Goal: Book appointment/travel/reservation

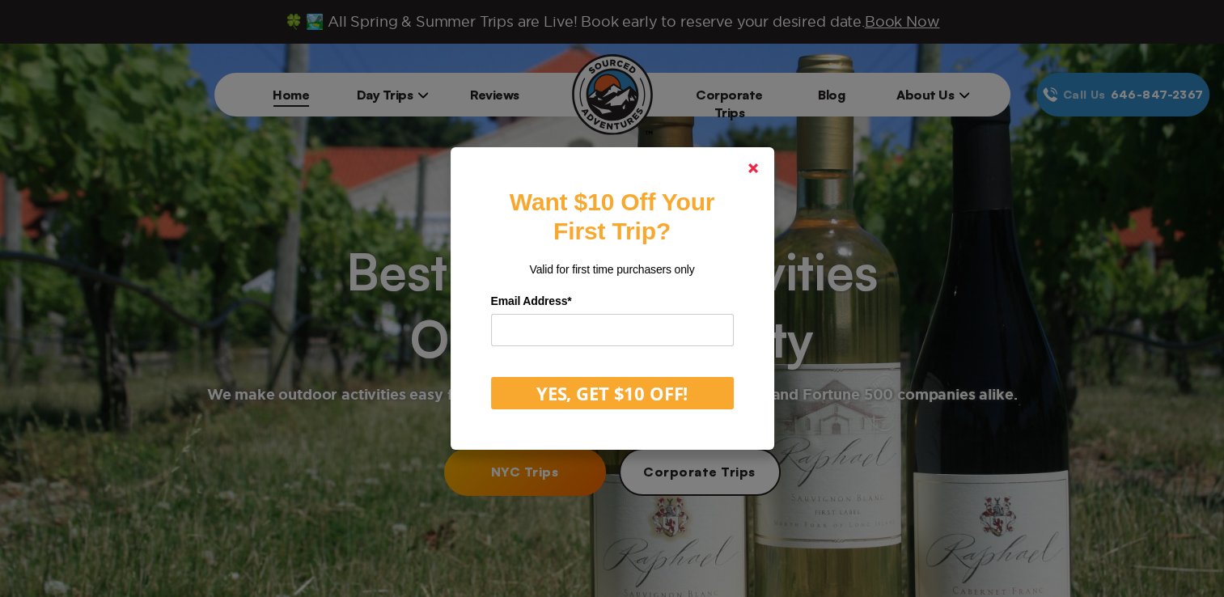
click at [758, 164] on polygon at bounding box center [753, 168] width 10 height 10
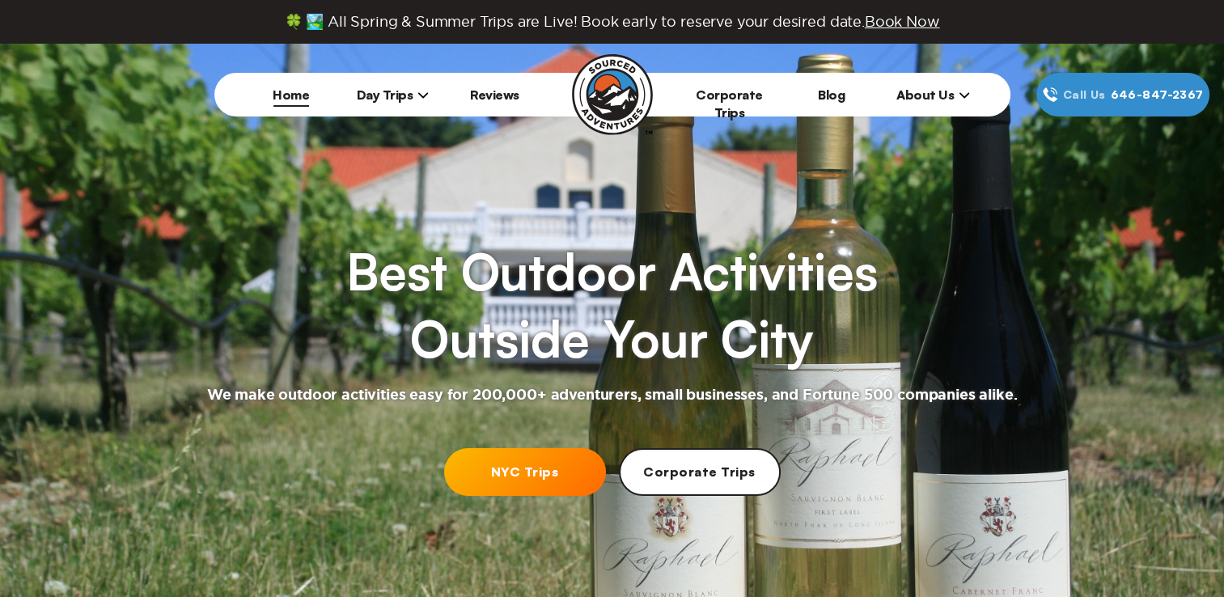
click at [379, 92] on span "Day Trips" at bounding box center [393, 95] width 73 height 16
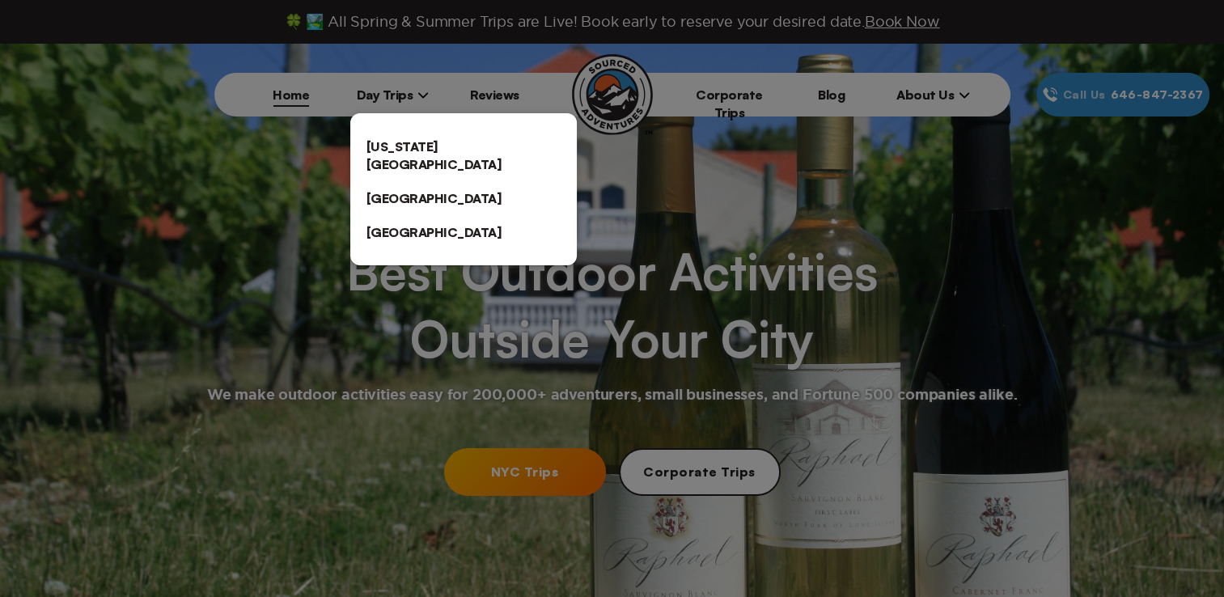
click at [411, 142] on link "[US_STATE][GEOGRAPHIC_DATA]" at bounding box center [463, 155] width 226 height 52
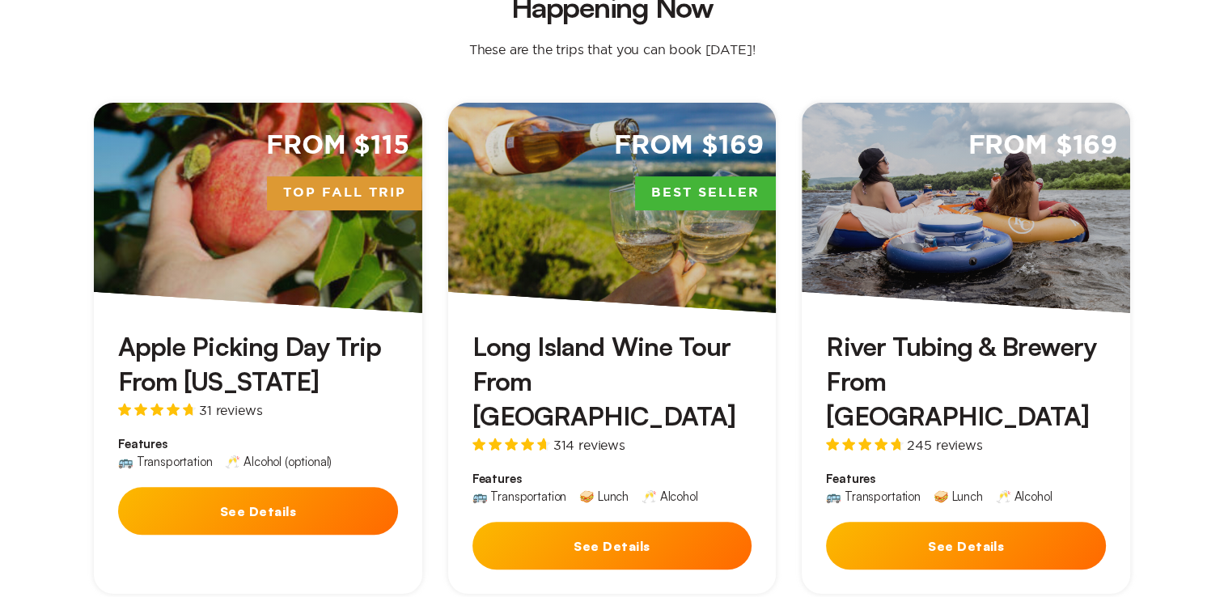
scroll to position [485, 0]
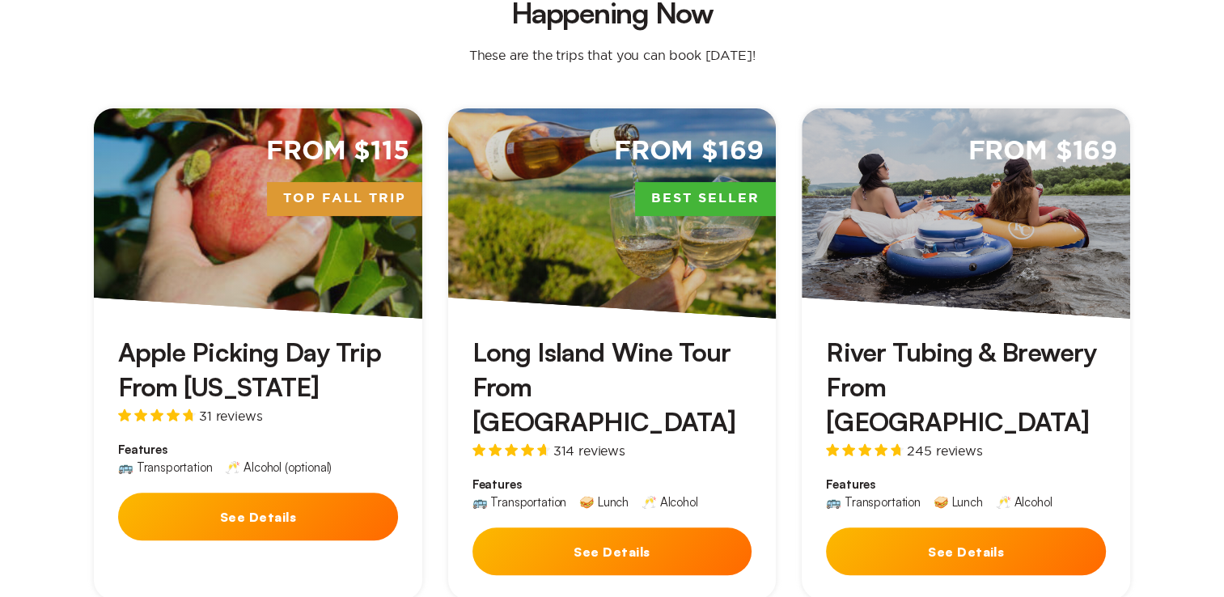
click at [633, 527] on button "See Details" at bounding box center [612, 551] width 280 height 48
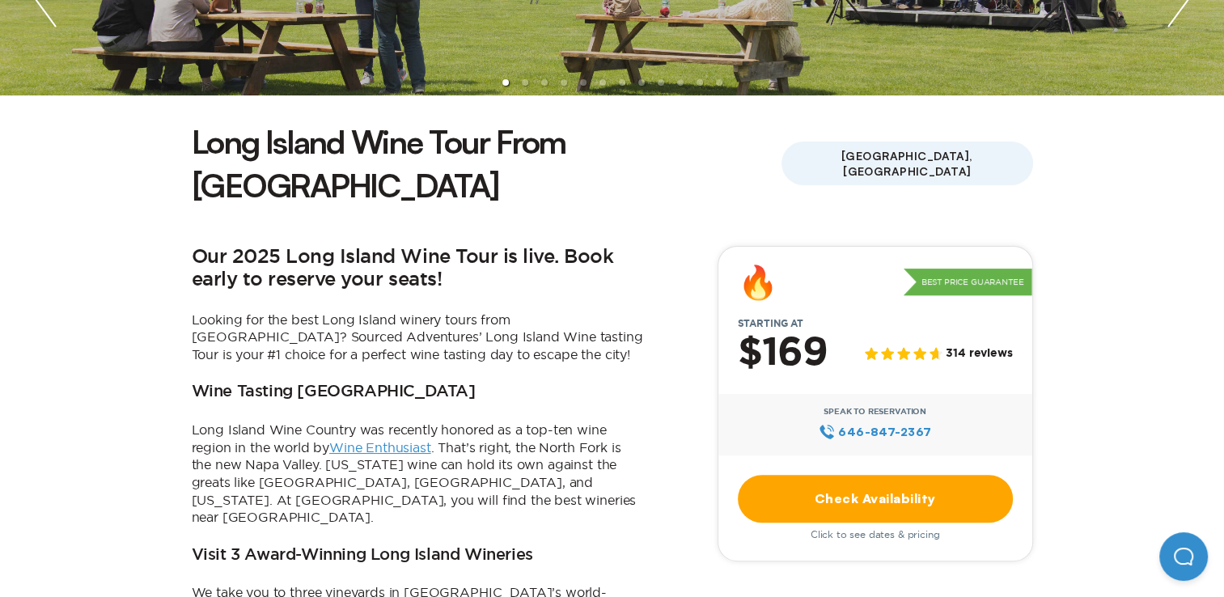
scroll to position [404, 0]
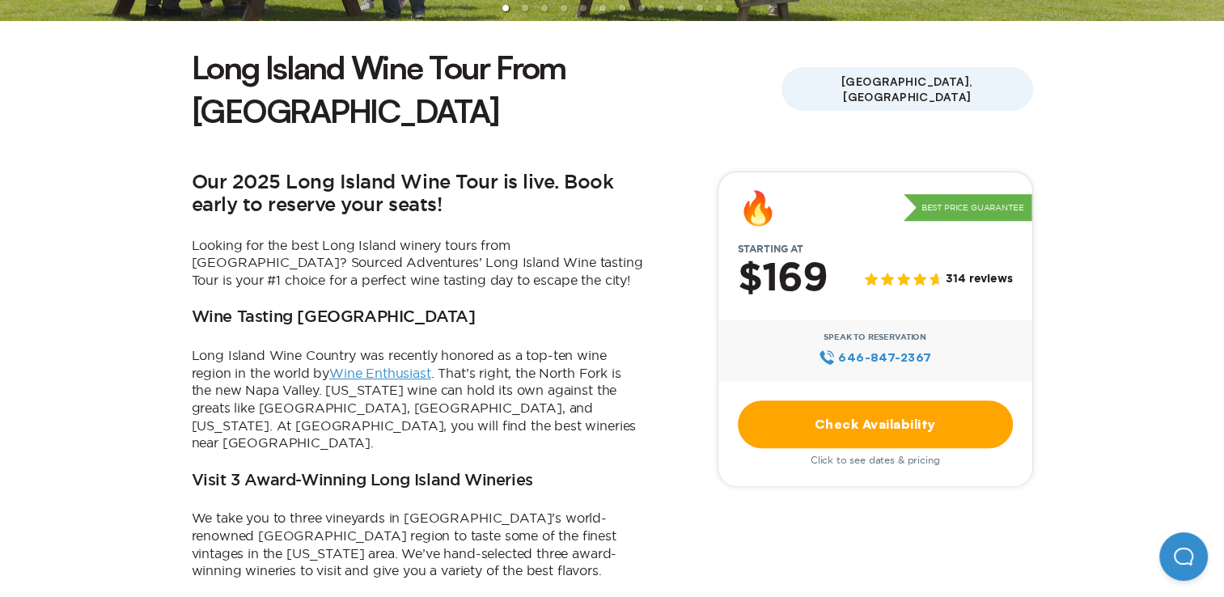
click at [874, 400] on link "Check Availability" at bounding box center [875, 424] width 275 height 48
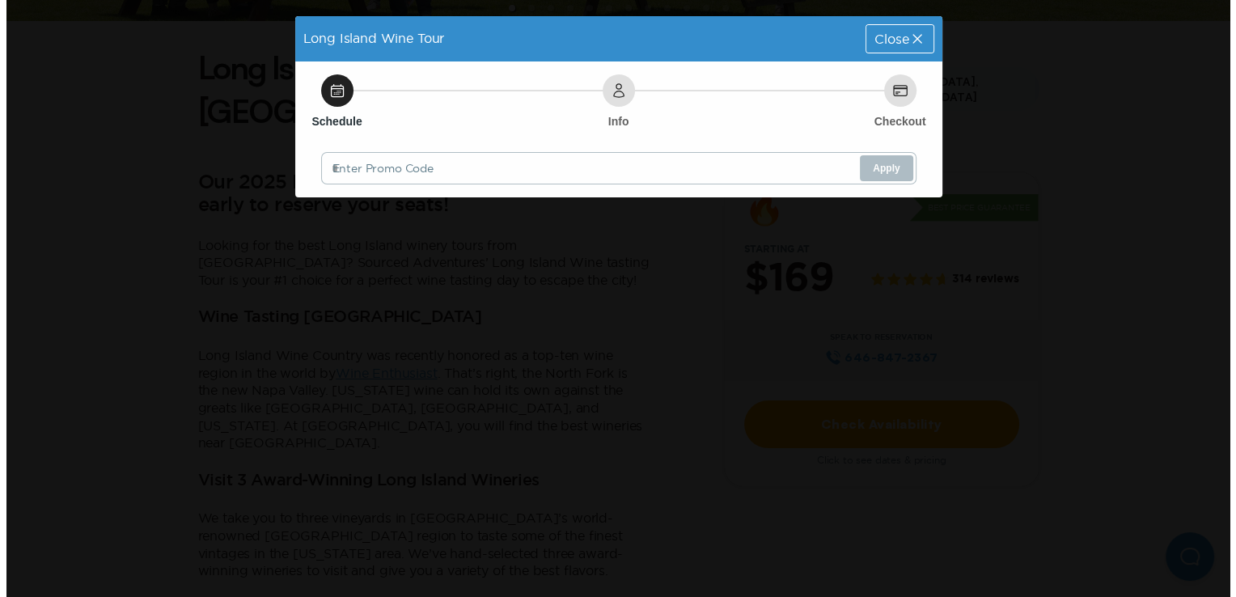
scroll to position [0, 0]
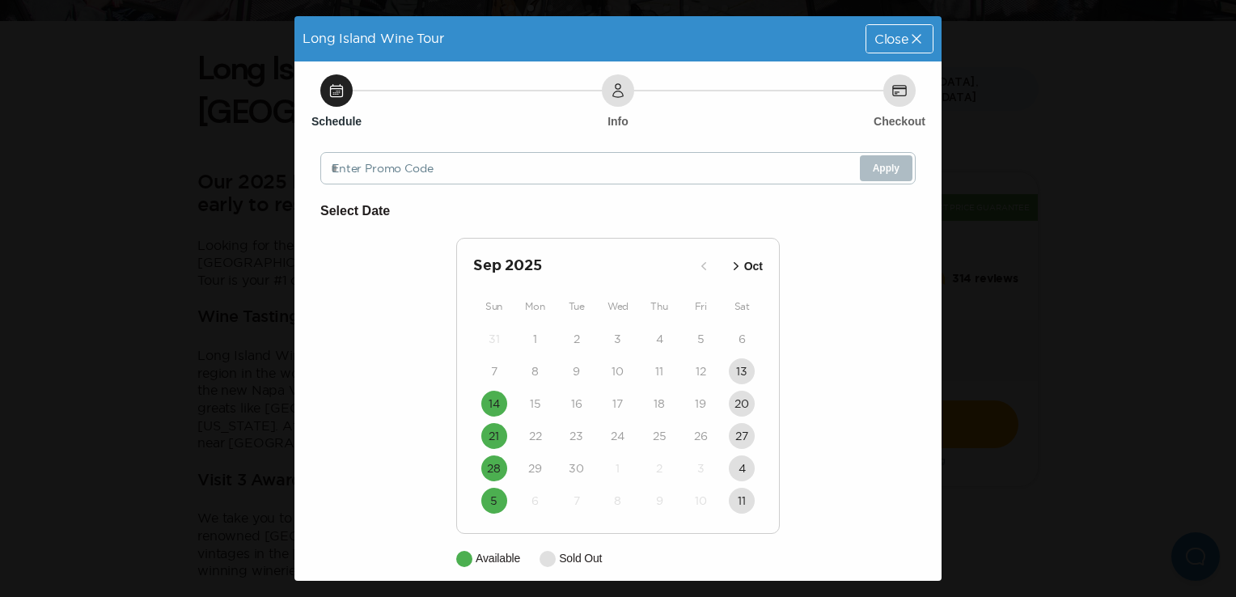
click at [734, 266] on icon "button" at bounding box center [736, 266] width 5 height 8
click at [489, 399] on time "12" at bounding box center [494, 404] width 11 height 16
